Goal: Understand process/instructions

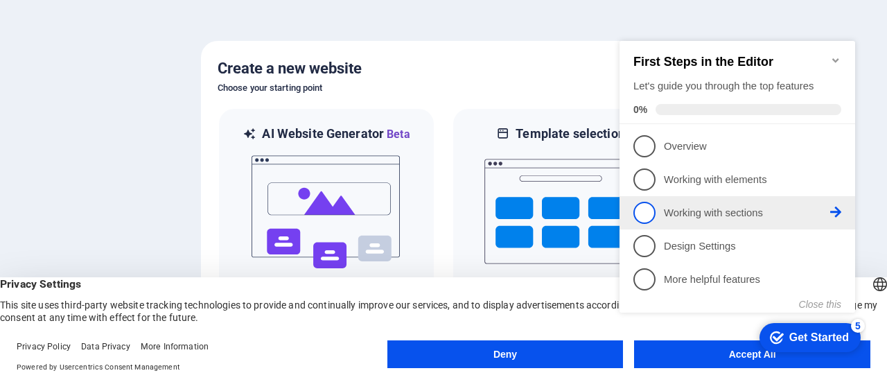
click at [651, 215] on span "3" at bounding box center [645, 213] width 22 height 22
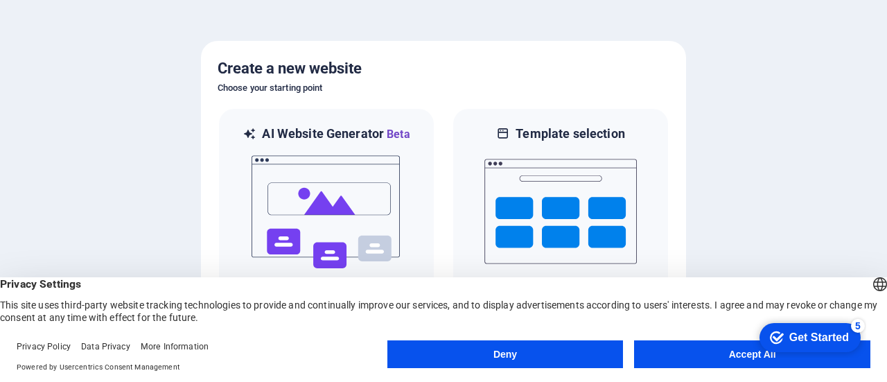
click at [746, 353] on button "Accept All" at bounding box center [752, 354] width 236 height 28
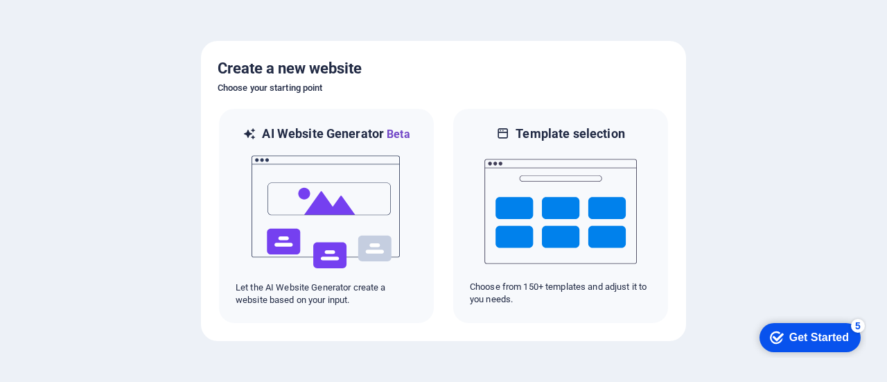
click at [805, 331] on div "Get Started" at bounding box center [819, 337] width 60 height 12
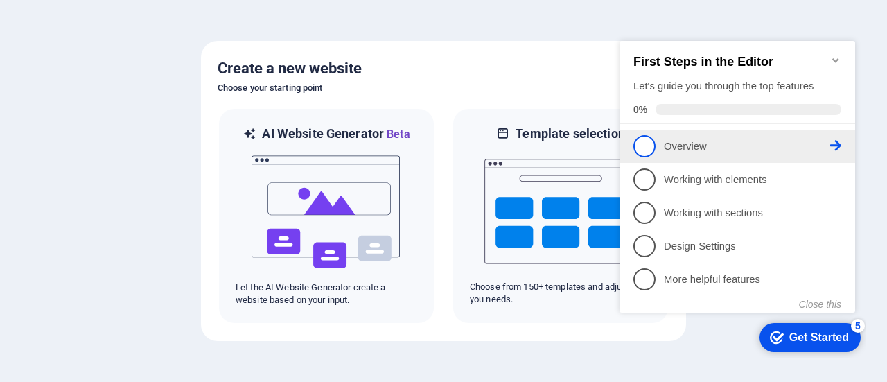
click at [678, 140] on p "Overview - incomplete" at bounding box center [747, 146] width 166 height 15
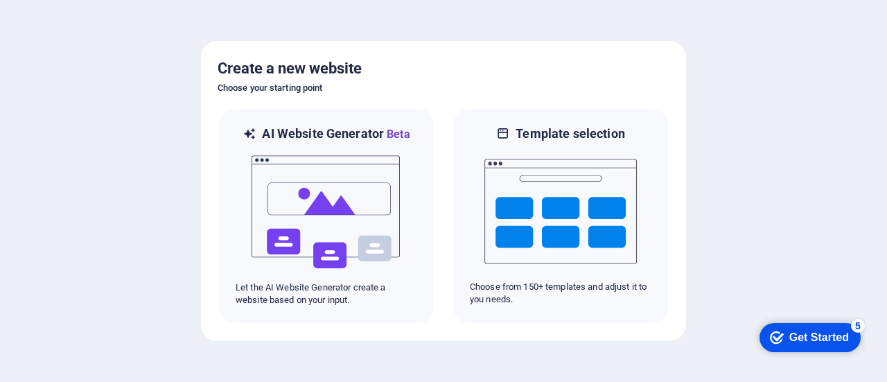
click at [815, 337] on div "Get Started" at bounding box center [819, 337] width 60 height 12
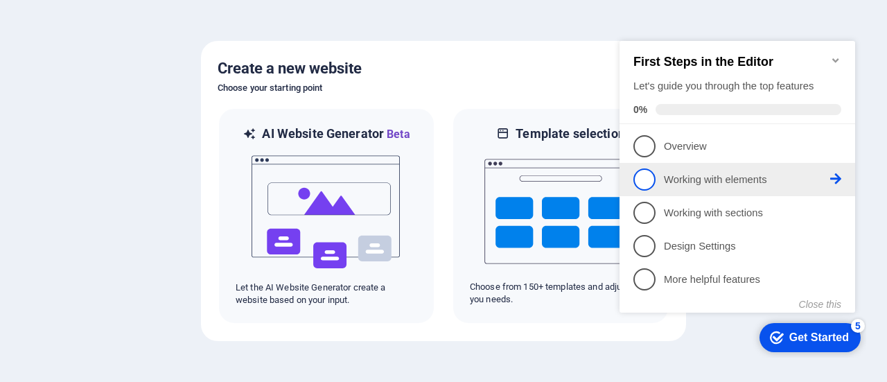
click at [648, 186] on span "2" at bounding box center [645, 179] width 22 height 22
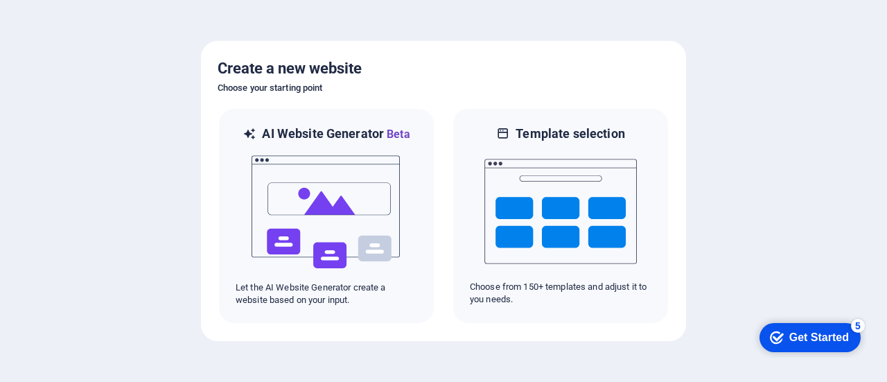
click at [796, 333] on div "Get Started" at bounding box center [819, 337] width 60 height 12
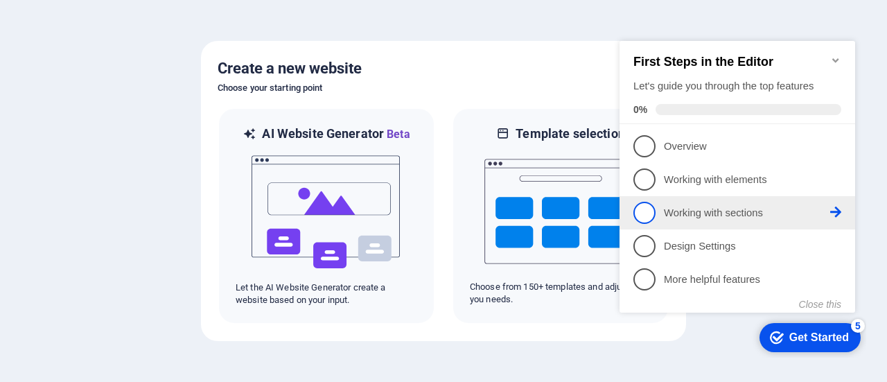
click at [830, 213] on p "Working with sections - incomplete" at bounding box center [747, 213] width 166 height 15
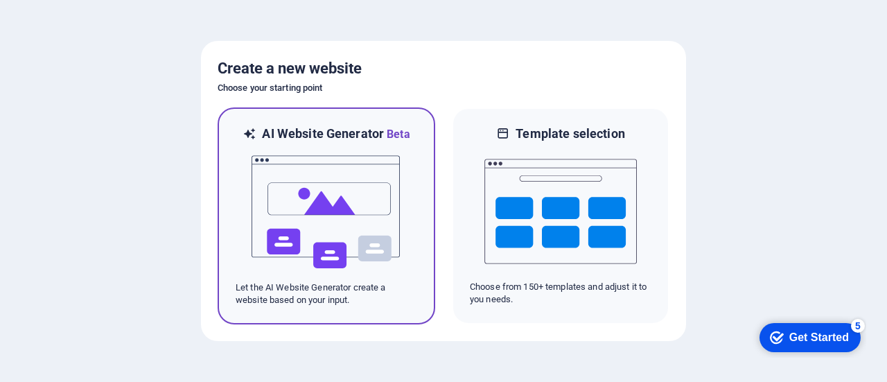
click at [385, 234] on img at bounding box center [326, 212] width 152 height 139
